Goal: Information Seeking & Learning: Learn about a topic

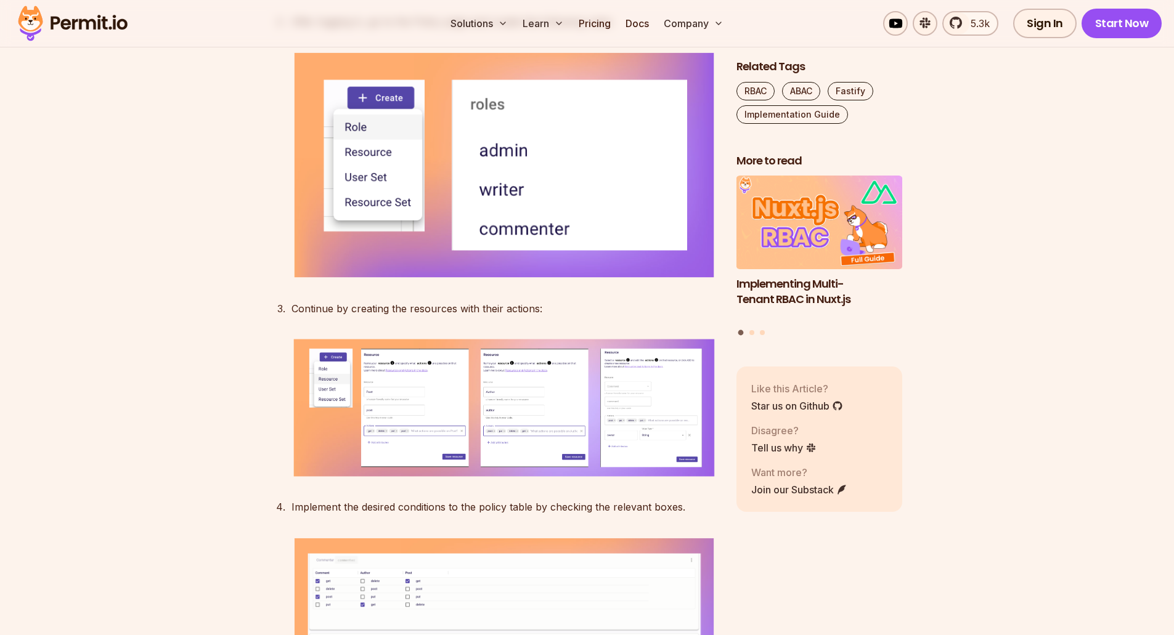
scroll to position [2958, 0]
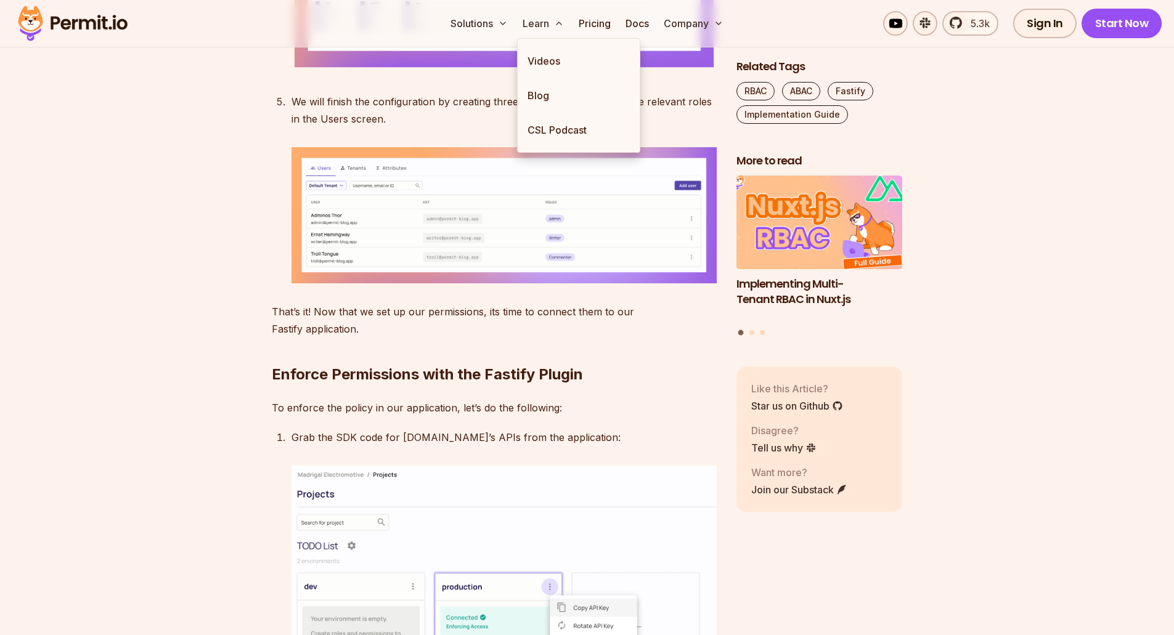
scroll to position [3697, 0]
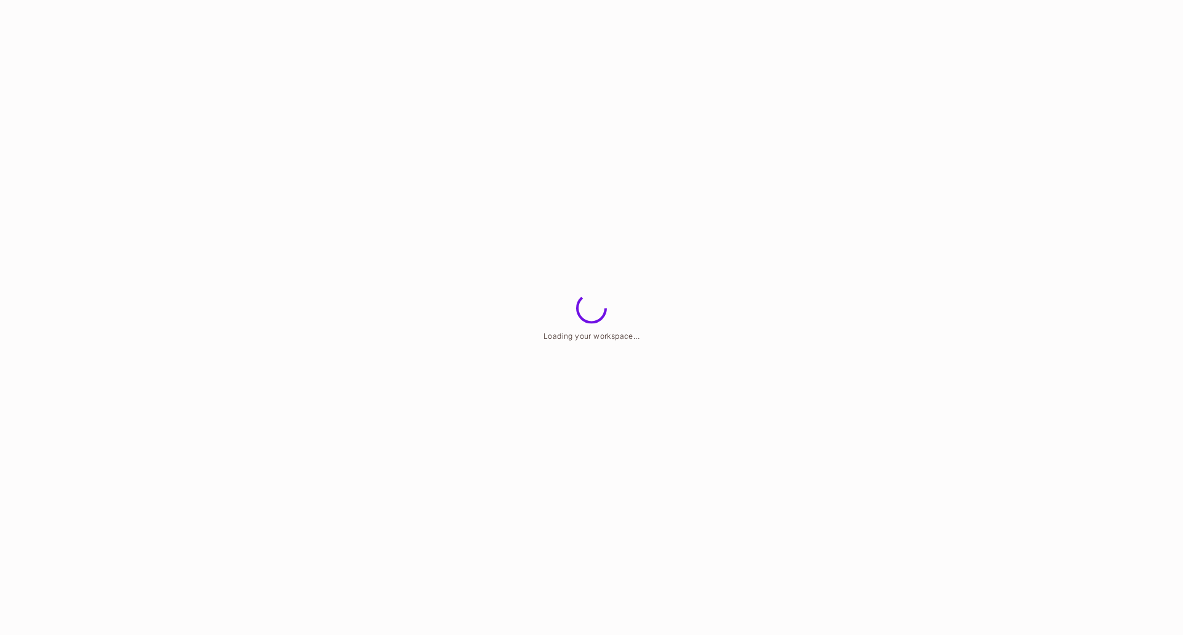
click at [662, 0] on html "Loading your workspace..." at bounding box center [591, 0] width 1183 height 0
